Goal: Check status: Check status

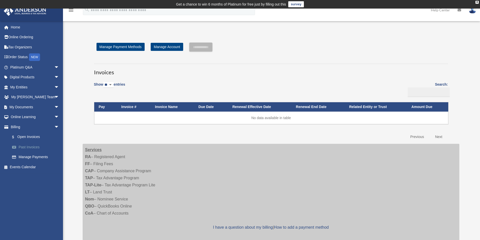
click at [40, 146] on link "Past Invoices" at bounding box center [37, 147] width 60 height 10
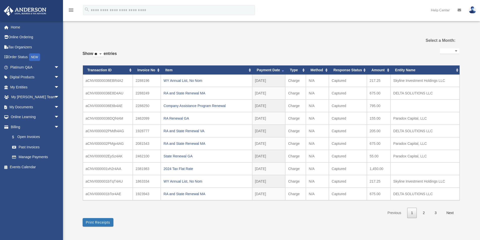
select select
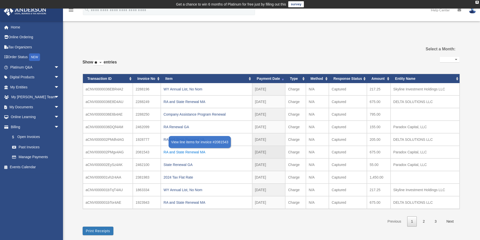
click at [181, 151] on div "RA and State Renewal MA" at bounding box center [206, 152] width 86 height 7
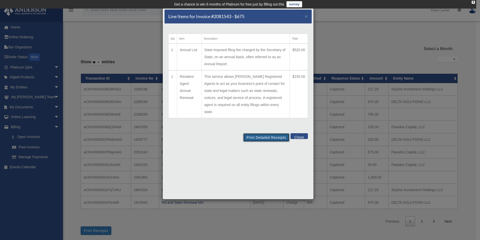
click at [254, 133] on button "Print Detailed Receipts" at bounding box center [266, 137] width 46 height 9
click at [308, 14] on span "×" at bounding box center [306, 16] width 3 height 6
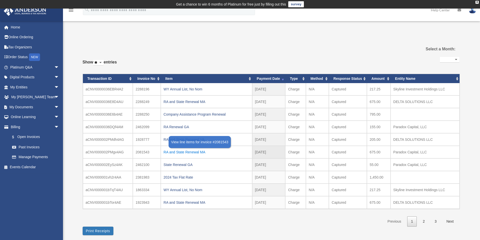
click at [204, 149] on div "RA and State Renewal MA" at bounding box center [206, 152] width 86 height 7
